Goal: Information Seeking & Learning: Learn about a topic

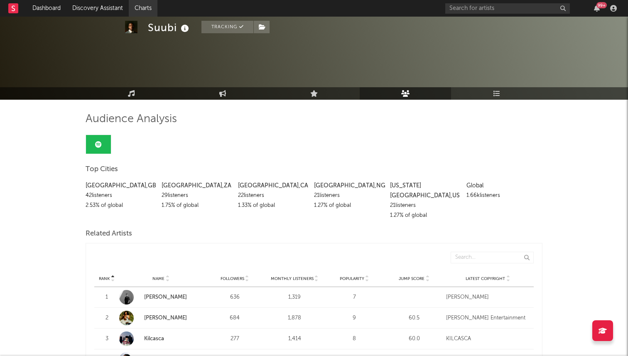
scroll to position [50, 0]
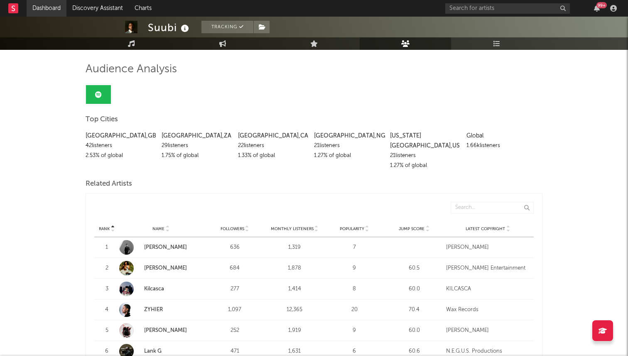
click at [53, 10] on link "Dashboard" at bounding box center [47, 8] width 40 height 17
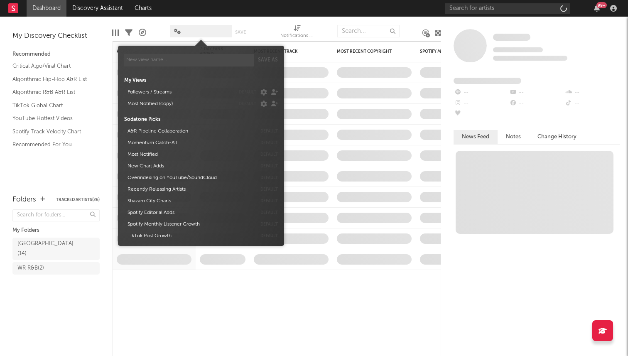
click at [216, 33] on span at bounding box center [201, 31] width 62 height 12
click at [182, 90] on div "My Views Followers / Streams default Most Notified (copy) default Sodatone Pick…" at bounding box center [201, 156] width 154 height 171
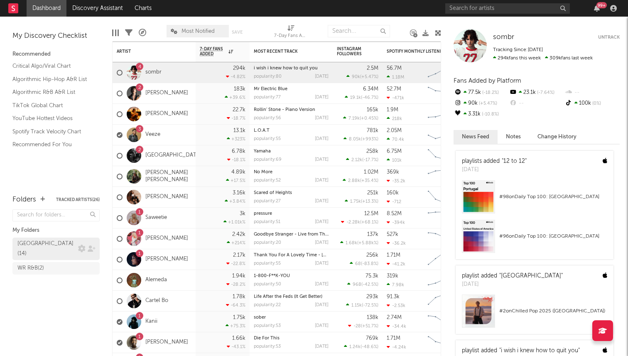
click at [49, 246] on div "[GEOGRAPHIC_DATA] ( 14 )" at bounding box center [46, 249] width 59 height 20
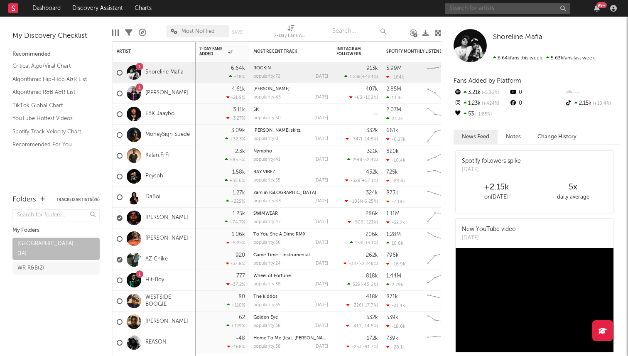
click at [482, 10] on input "text" at bounding box center [507, 8] width 125 height 10
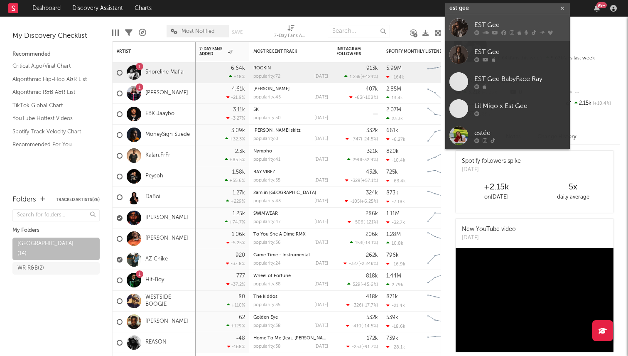
type input "est gee"
click at [487, 29] on div "EST Gee" at bounding box center [519, 25] width 91 height 10
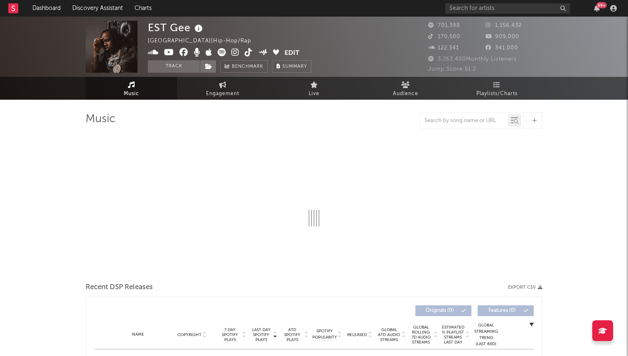
select select "6m"
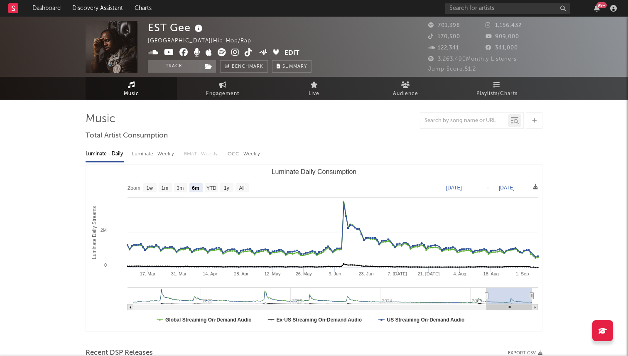
select select "6m"
click at [400, 91] on span "Audience" at bounding box center [405, 94] width 25 height 10
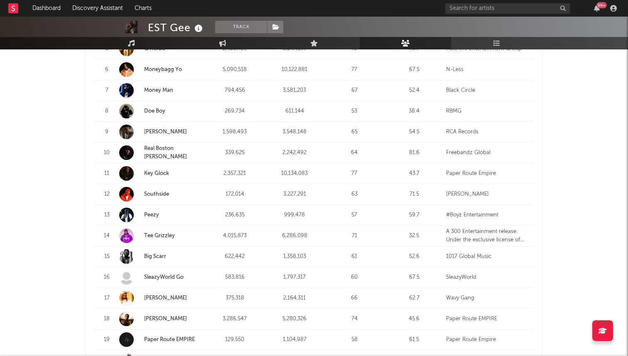
scroll to position [451, 0]
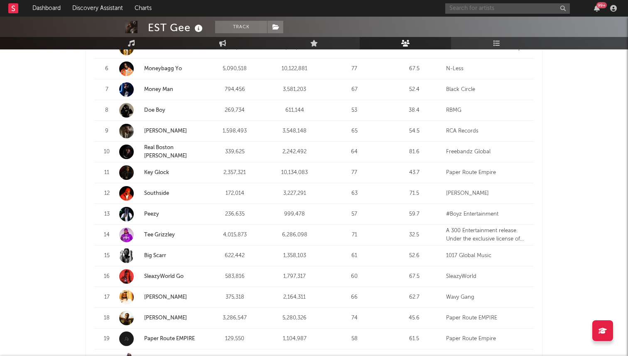
click at [471, 10] on input "text" at bounding box center [507, 8] width 125 height 10
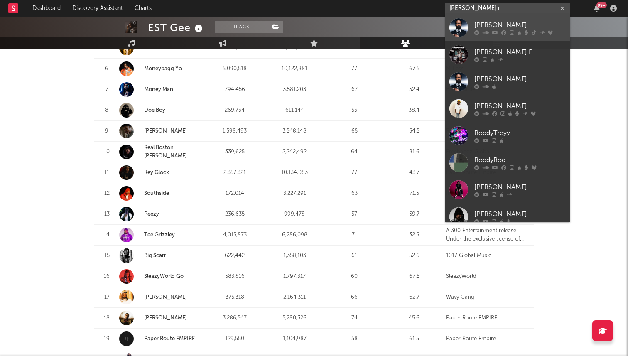
type input "roddy r"
click at [489, 23] on div "[PERSON_NAME]" at bounding box center [519, 25] width 91 height 10
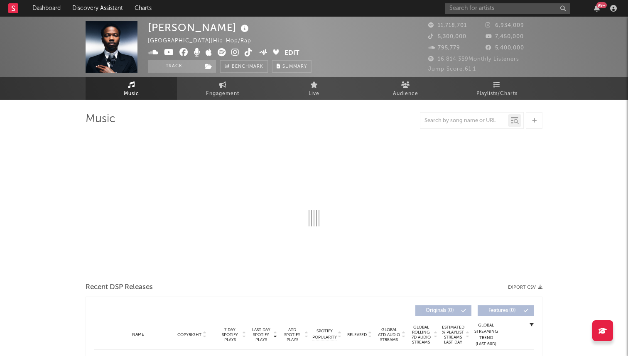
select select "6m"
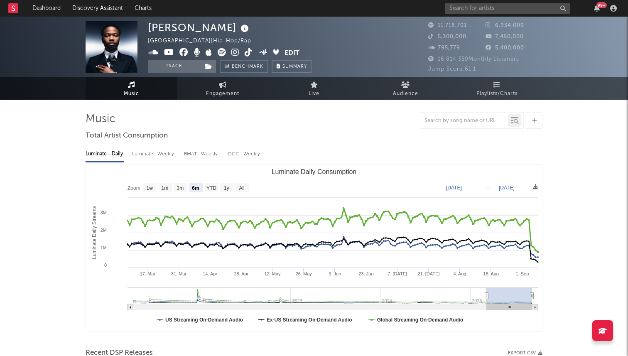
select select "6m"
click at [412, 86] on link "Audience" at bounding box center [405, 88] width 91 height 23
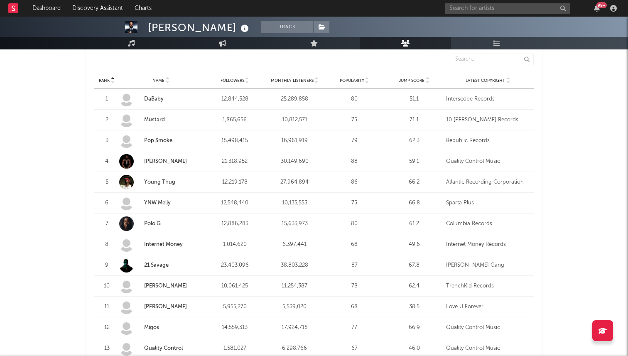
scroll to position [325, 0]
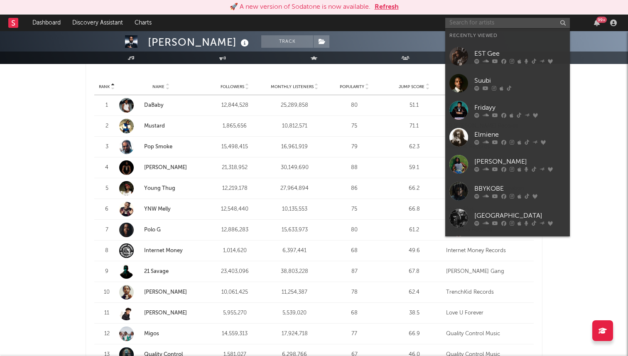
click at [510, 25] on input "text" at bounding box center [507, 23] width 125 height 10
click at [459, 194] on div at bounding box center [458, 191] width 19 height 19
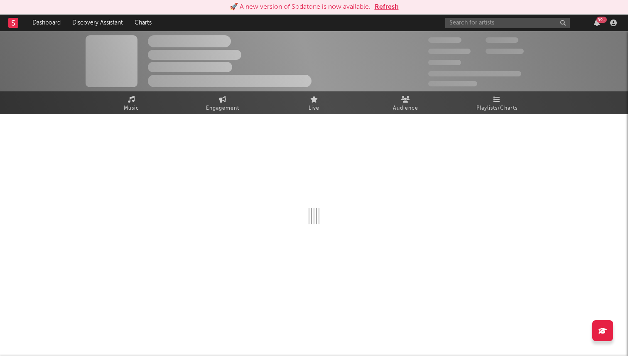
select select "1w"
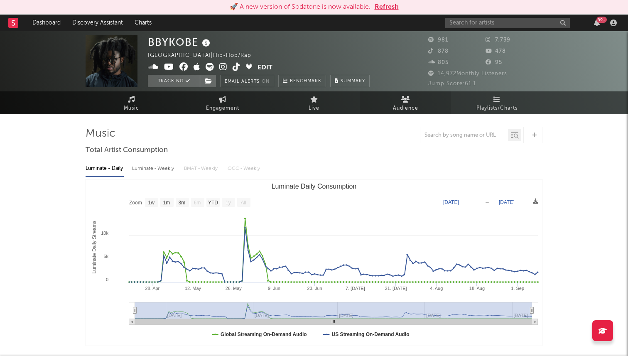
click at [403, 101] on icon at bounding box center [405, 99] width 9 height 7
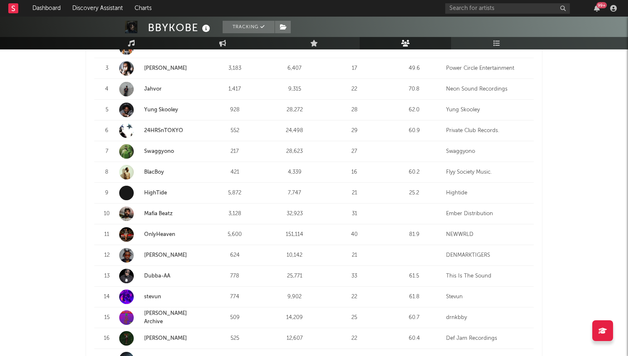
scroll to position [324, 0]
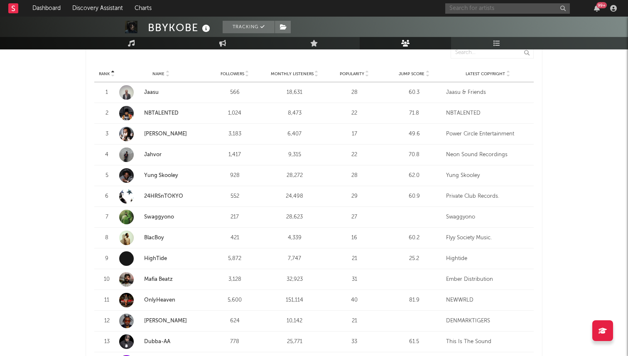
click at [460, 5] on input "text" at bounding box center [507, 8] width 125 height 10
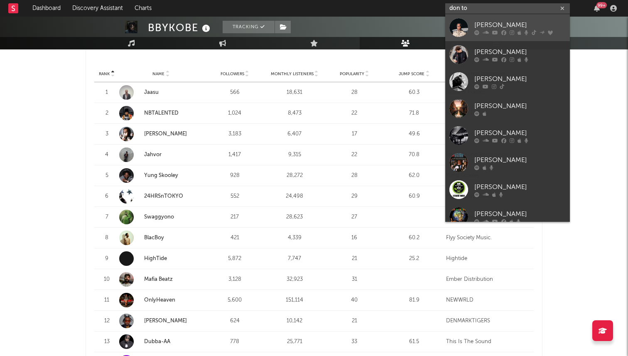
type input "don to"
click at [466, 22] on div at bounding box center [458, 27] width 19 height 19
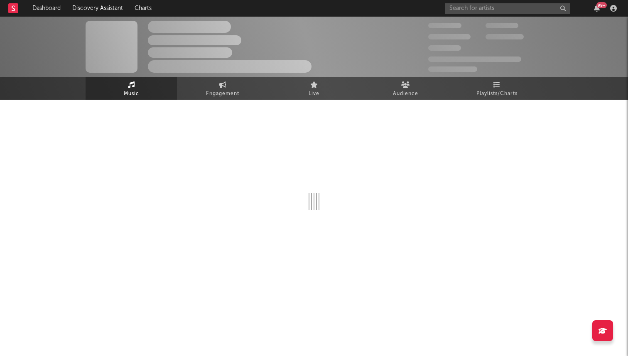
select select "6m"
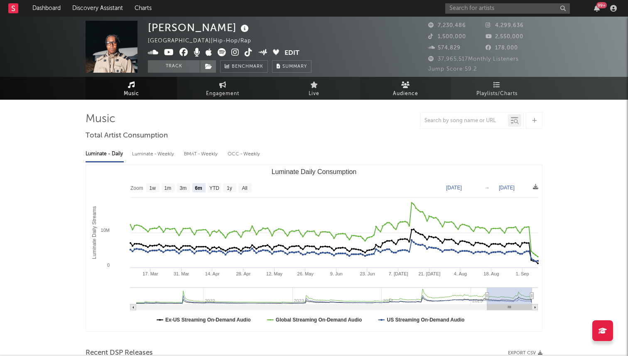
click at [405, 91] on span "Audience" at bounding box center [405, 94] width 25 height 10
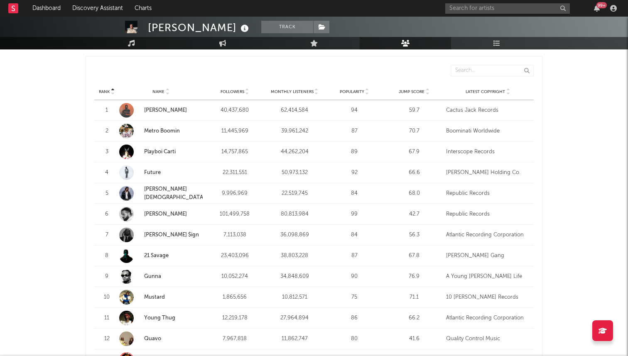
scroll to position [318, 0]
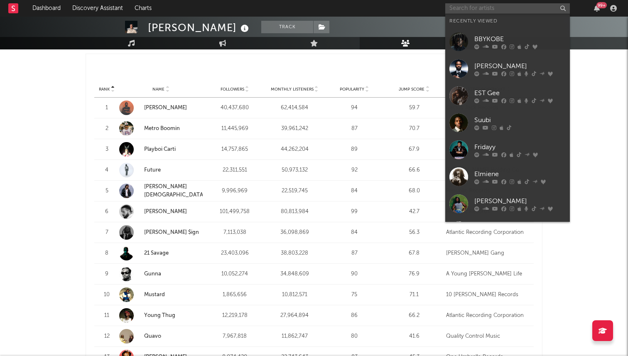
click at [520, 7] on input "text" at bounding box center [507, 8] width 125 height 10
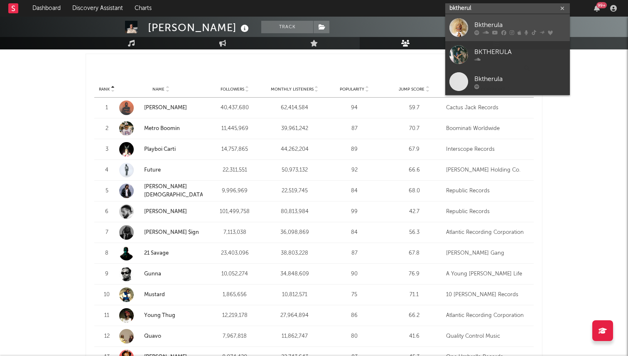
type input "bktherul"
click at [503, 24] on div "Bktherula" at bounding box center [519, 25] width 91 height 10
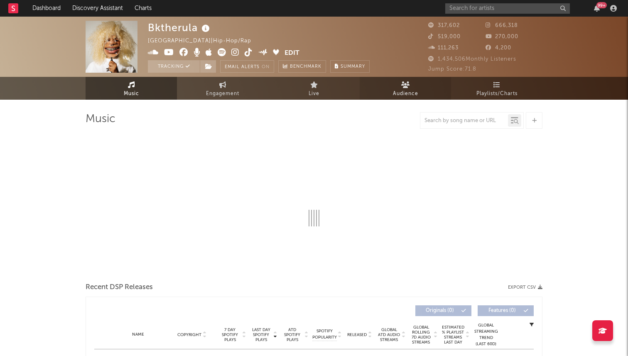
select select "6m"
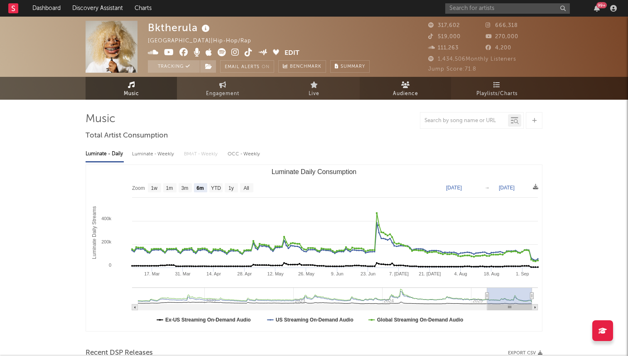
click at [409, 90] on span "Audience" at bounding box center [405, 94] width 25 height 10
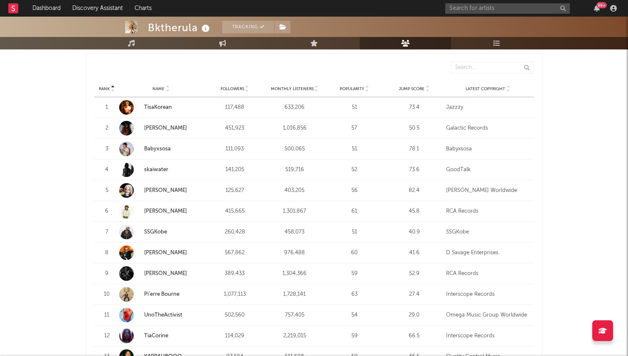
scroll to position [316, 0]
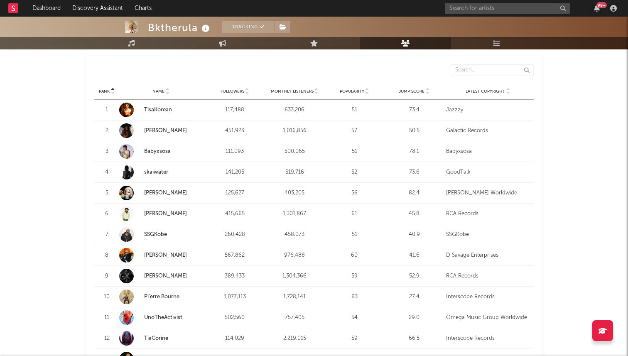
click at [243, 89] on span "Followers" at bounding box center [233, 91] width 24 height 5
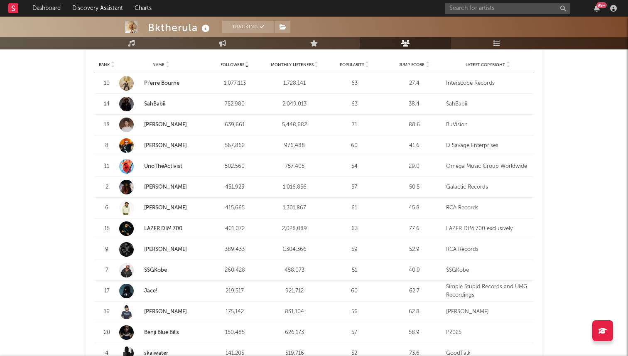
scroll to position [344, 0]
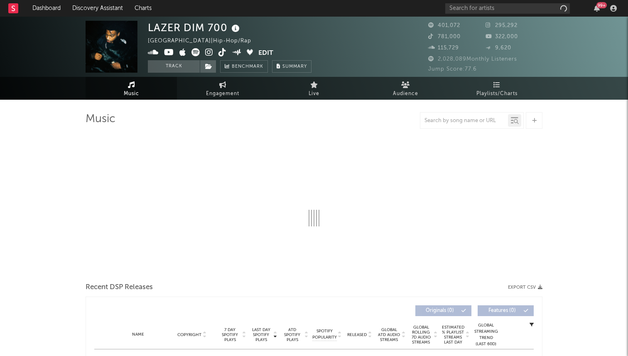
select select "6m"
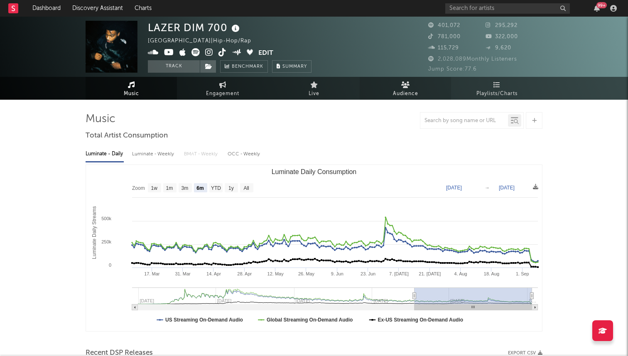
click at [414, 91] on span "Audience" at bounding box center [405, 94] width 25 height 10
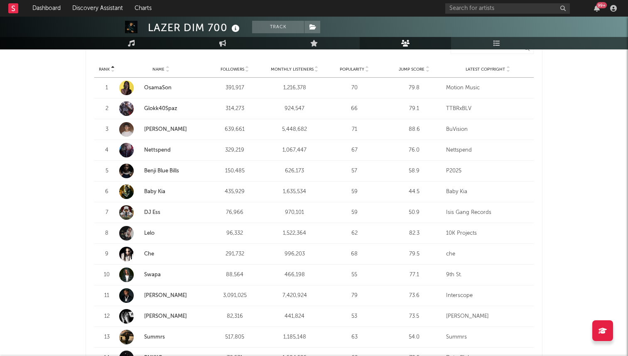
scroll to position [341, 0]
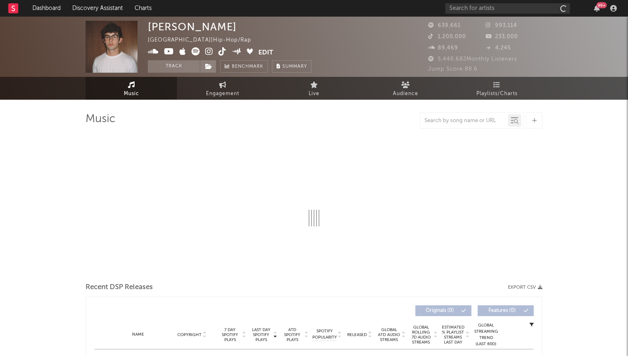
select select "6m"
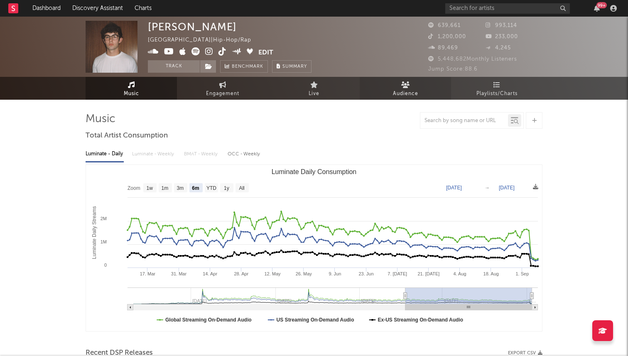
click at [421, 84] on link "Audience" at bounding box center [405, 88] width 91 height 23
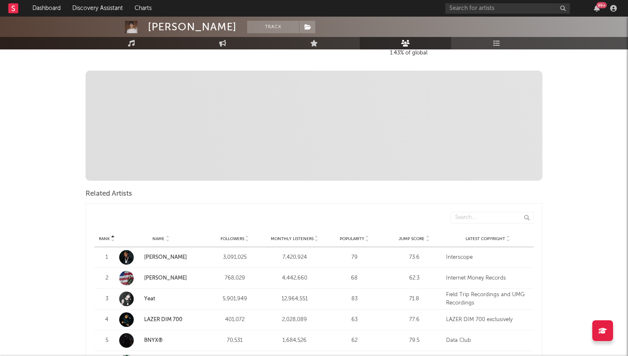
scroll to position [312, 0]
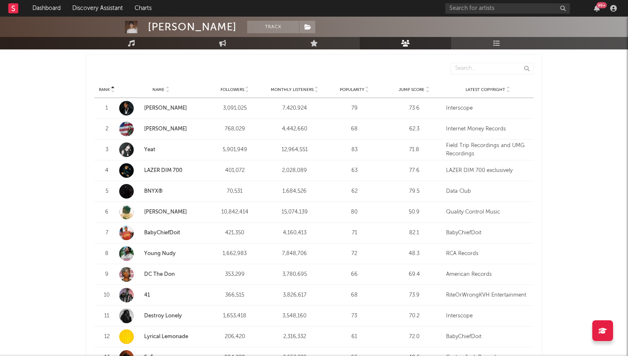
click at [231, 87] on span "Followers" at bounding box center [233, 89] width 24 height 5
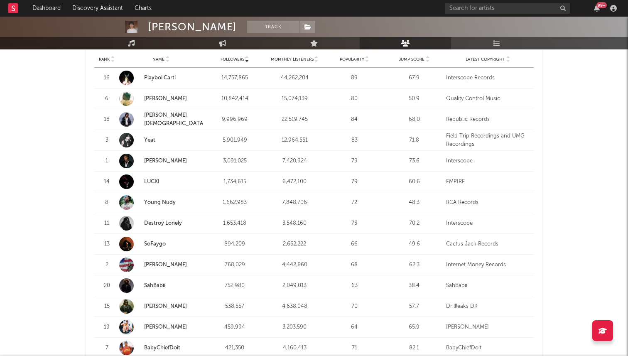
scroll to position [352, 0]
